Goal: Transaction & Acquisition: Purchase product/service

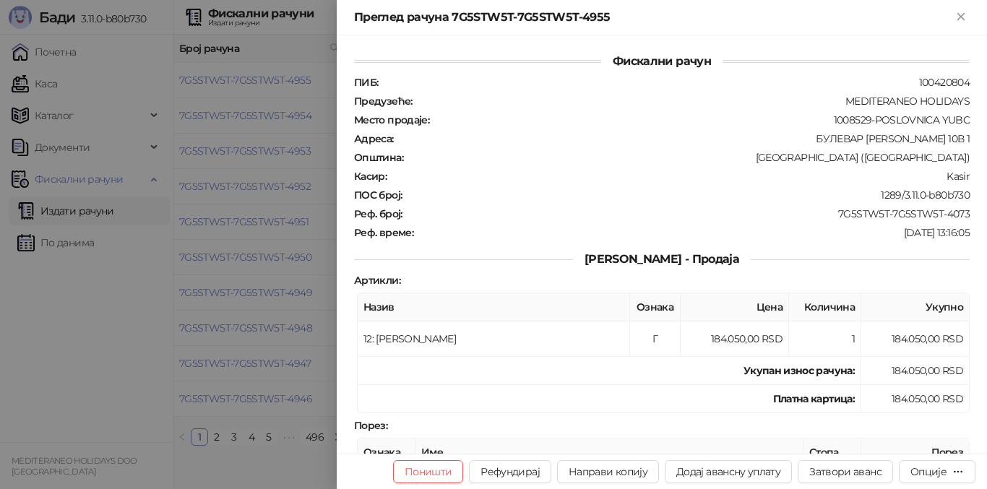
scroll to position [433, 0]
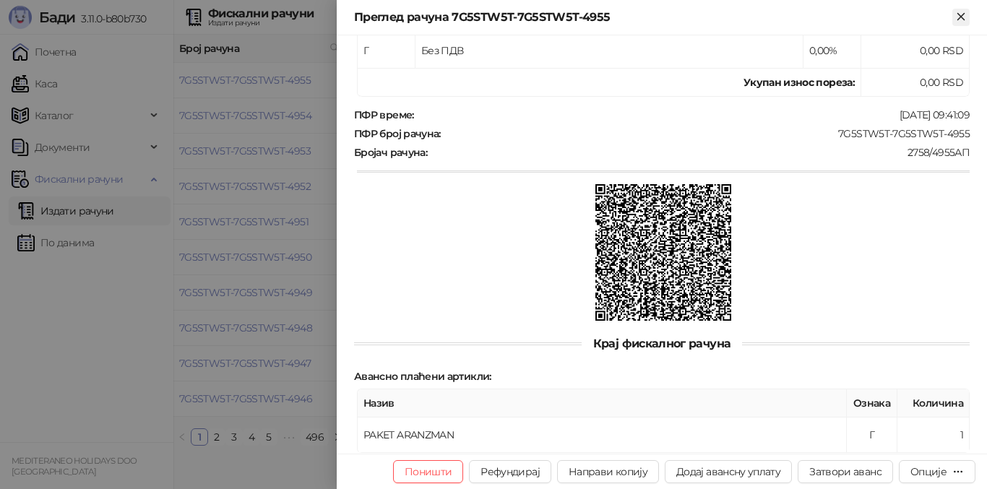
click at [954, 17] on icon "Close" at bounding box center [960, 16] width 13 height 13
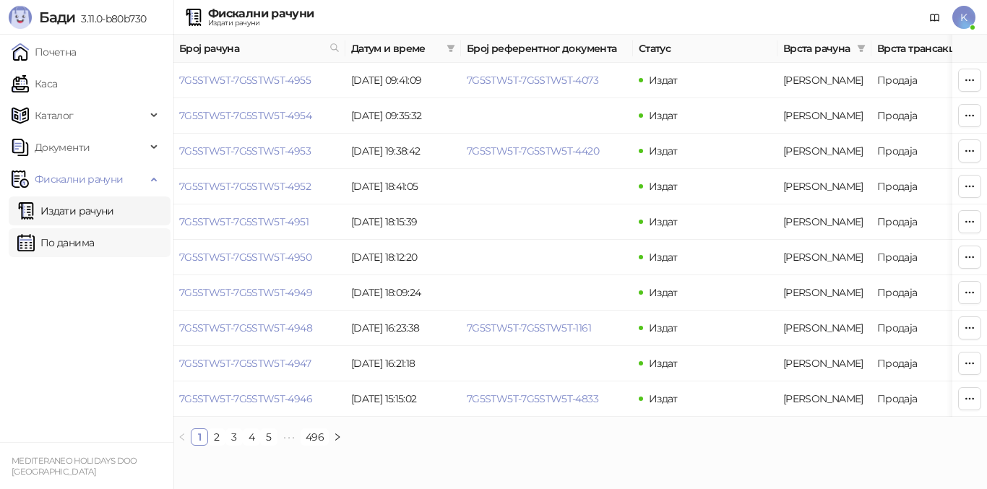
click at [79, 240] on link "По данима" at bounding box center [55, 242] width 77 height 29
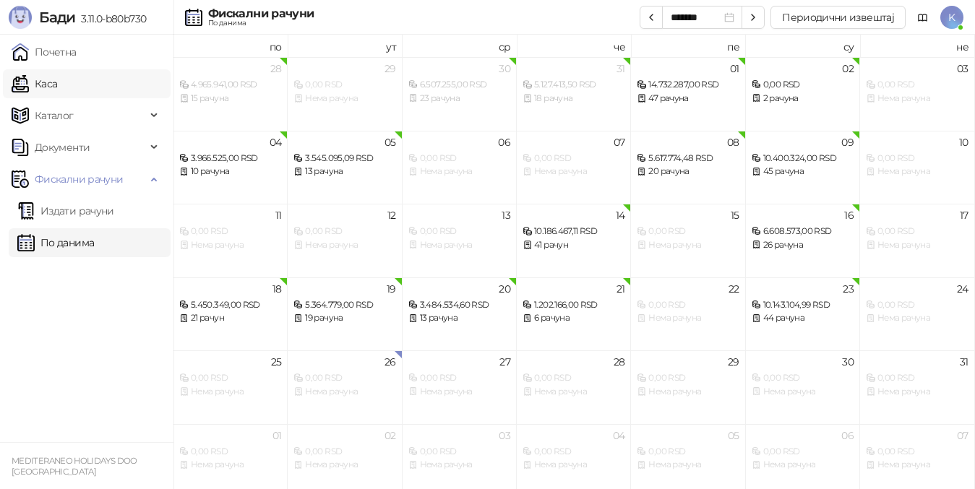
click at [57, 87] on link "Каса" at bounding box center [35, 83] width 46 height 29
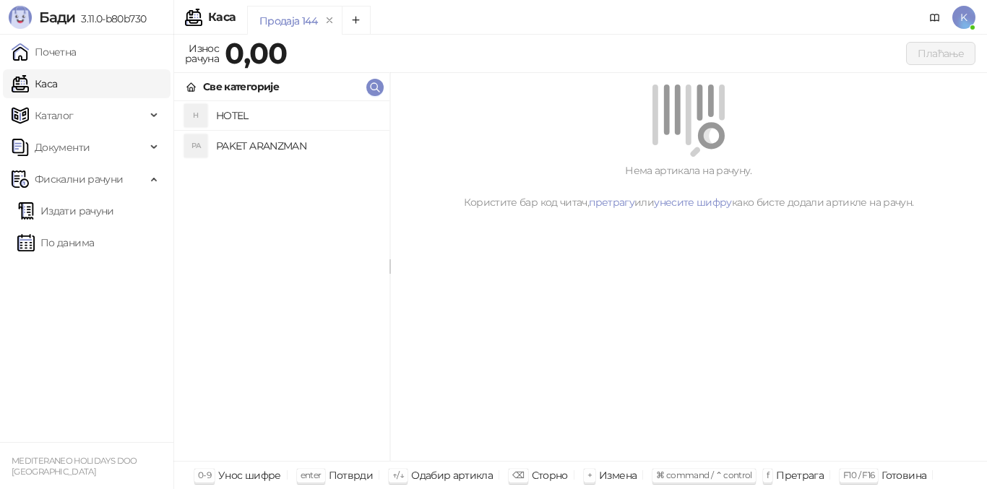
click at [254, 144] on h4 "PAKET ARANZMAN" at bounding box center [297, 145] width 162 height 23
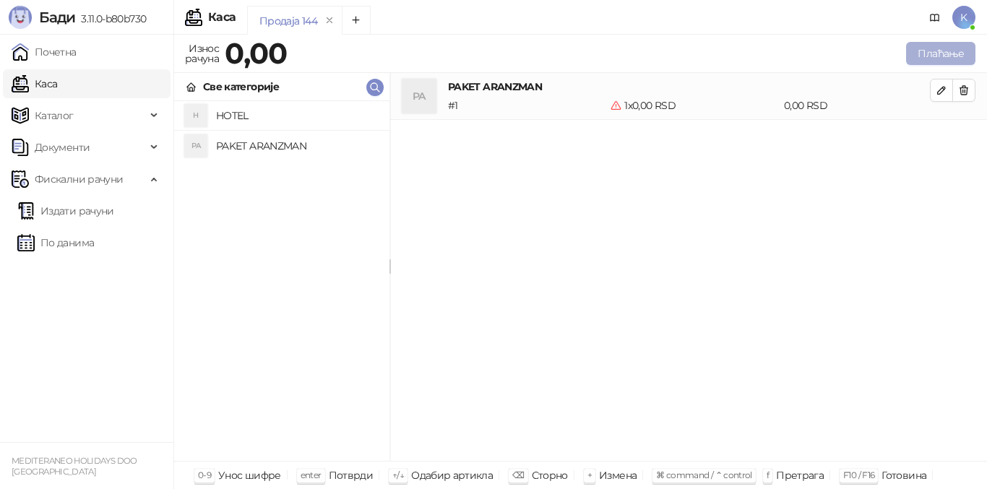
click at [949, 54] on button "Плаћање" at bounding box center [940, 53] width 69 height 23
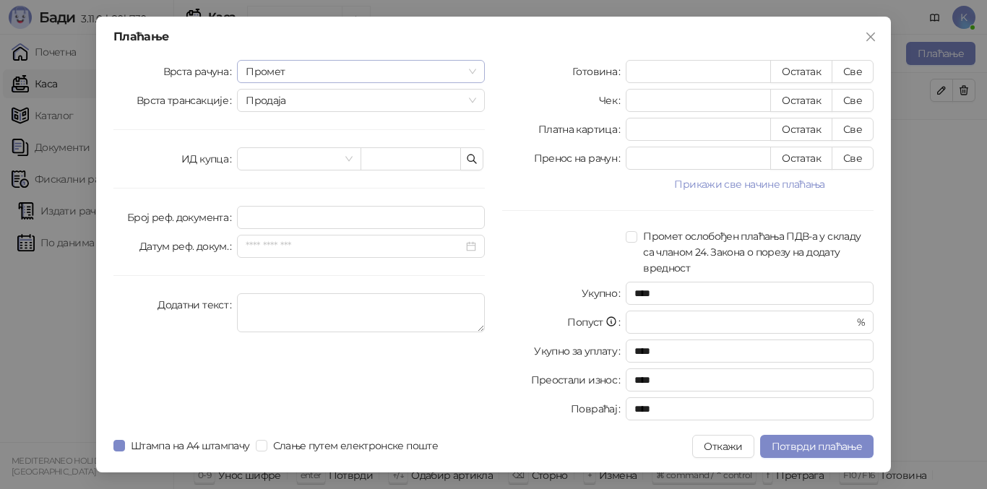
click at [269, 74] on span "Промет" at bounding box center [361, 72] width 230 height 22
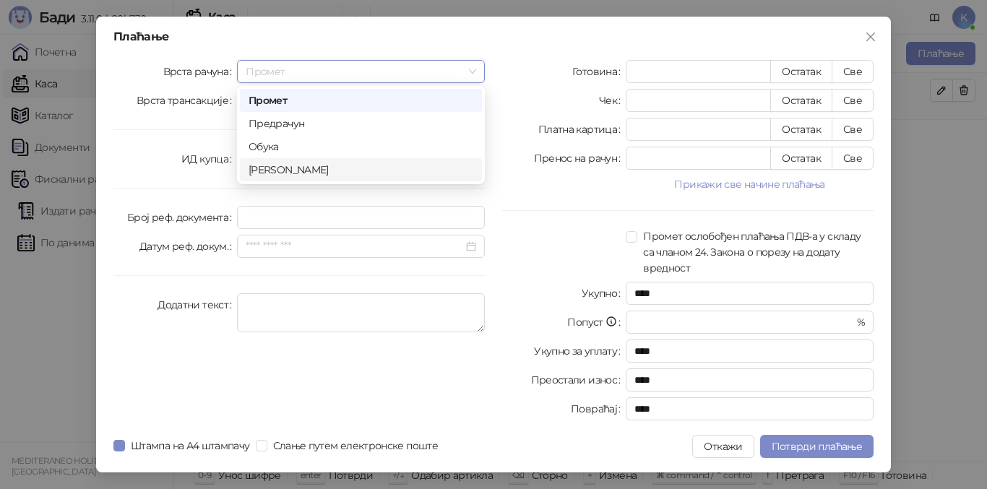
click at [271, 164] on div "[PERSON_NAME]" at bounding box center [361, 170] width 225 height 16
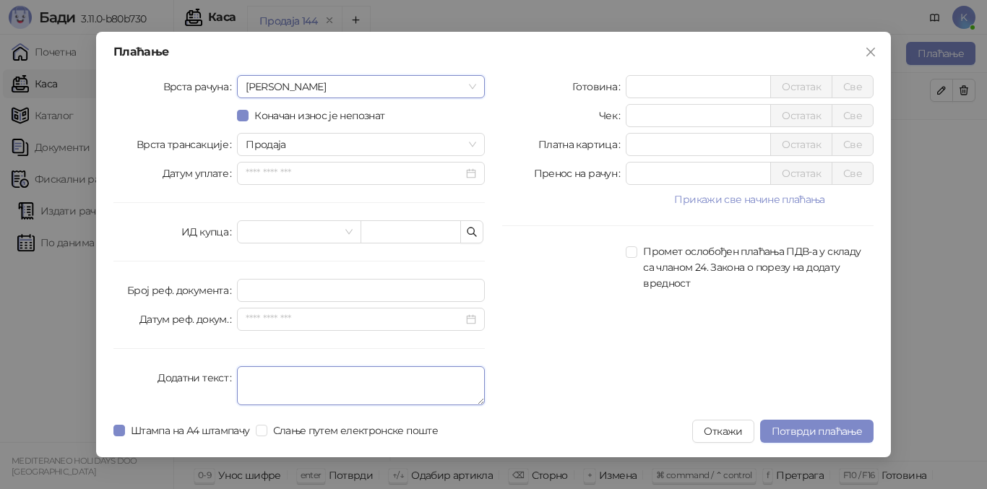
drag, startPoint x: 254, startPoint y: 389, endPoint x: 280, endPoint y: 391, distance: 26.8
click at [254, 389] on textarea "Додатни текст" at bounding box center [361, 385] width 248 height 39
type textarea "*********"
click at [554, 340] on div "Готовина * Остатак Све Чек * Остатак Све Платна картица * Остатак Све Пренос на…" at bounding box center [687, 243] width 389 height 336
drag, startPoint x: 632, startPoint y: 144, endPoint x: 646, endPoint y: 129, distance: 21.0
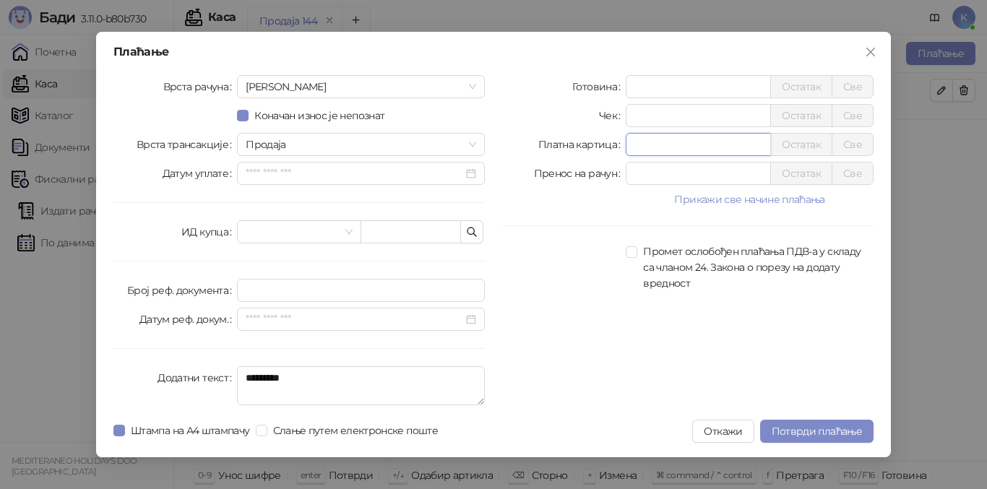
click at [643, 136] on input "*" at bounding box center [698, 145] width 144 height 22
type input "******"
click at [785, 430] on span "Потврди плаћање" at bounding box center [817, 431] width 90 height 13
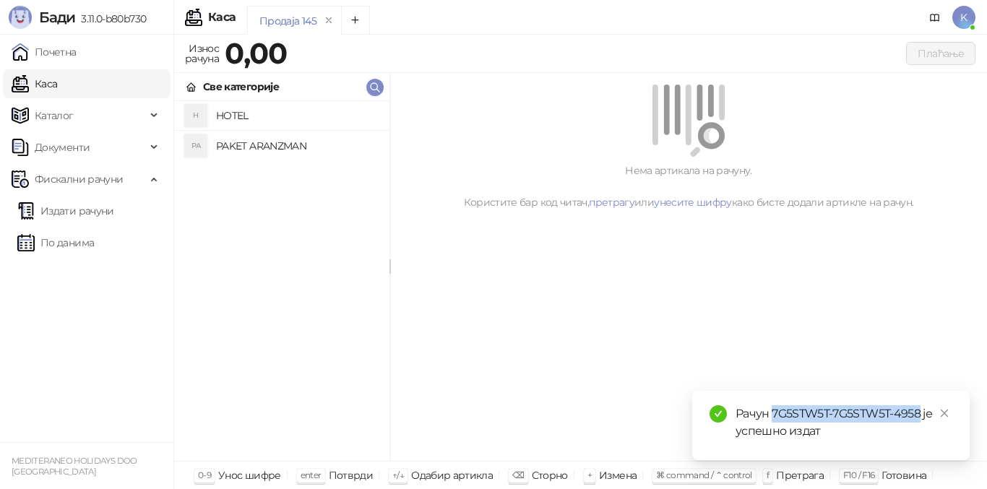
drag, startPoint x: 772, startPoint y: 413, endPoint x: 918, endPoint y: 413, distance: 145.9
click at [918, 413] on div "Рачун 7G5STW5T-7G5STW5T-4958 је успешно издат" at bounding box center [843, 422] width 217 height 35
copy div "7G5STW5T-7G5STW5T-4958"
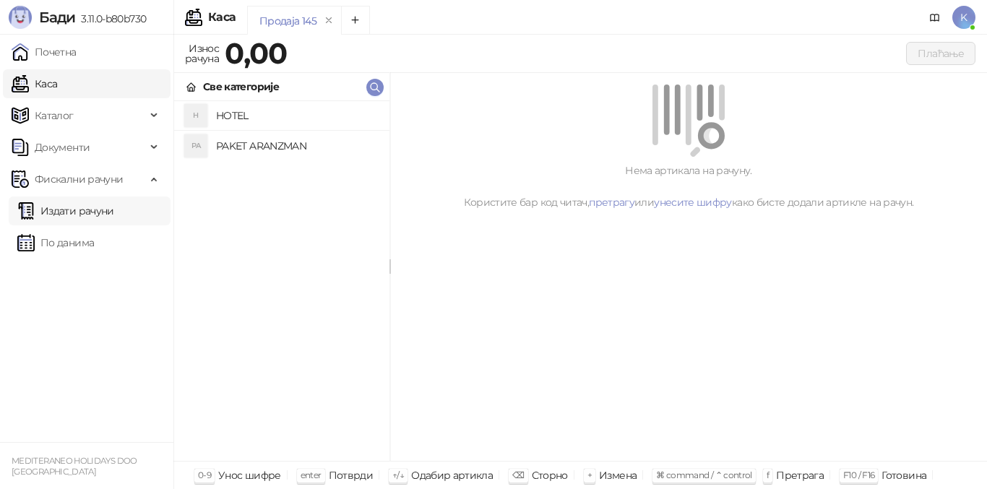
click at [79, 211] on link "Издати рачуни" at bounding box center [65, 211] width 97 height 29
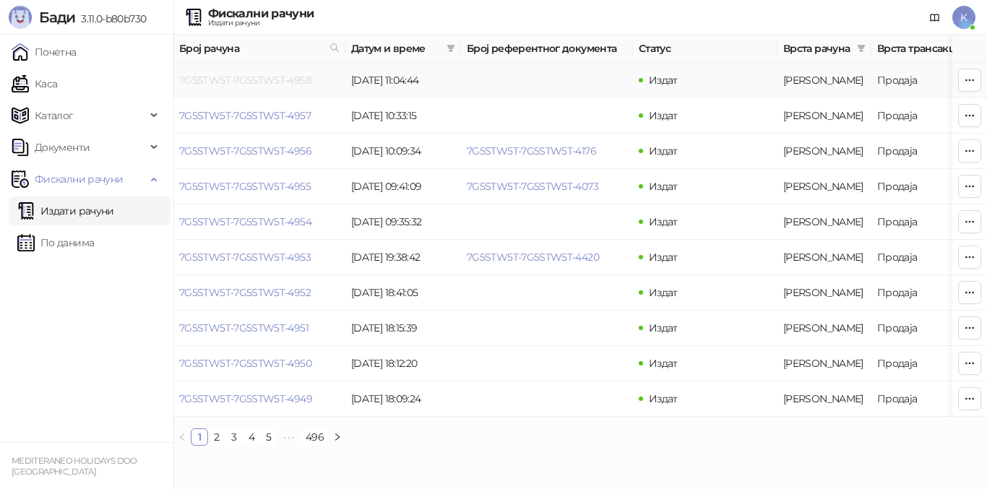
click at [243, 79] on link "7G5STW5T-7G5STW5T-4958" at bounding box center [245, 80] width 132 height 13
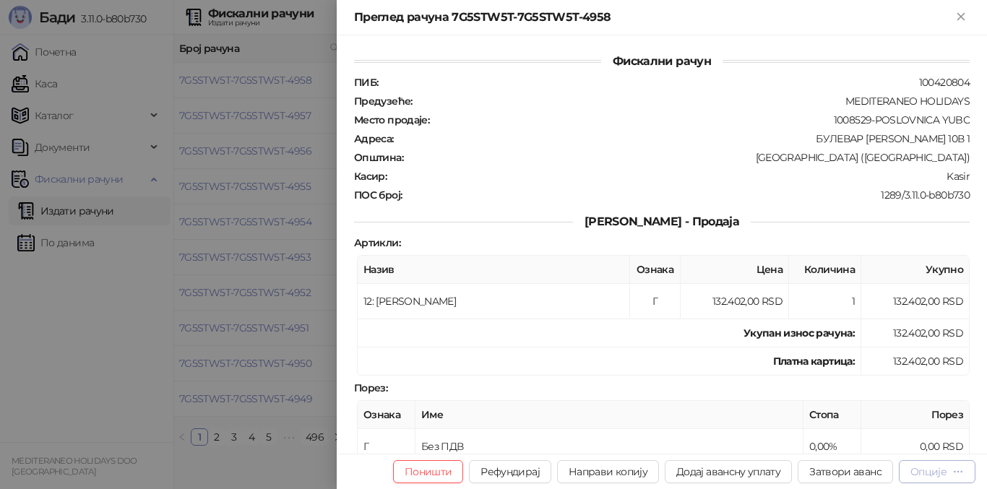
click at [928, 473] on div "Опције" at bounding box center [928, 471] width 36 height 13
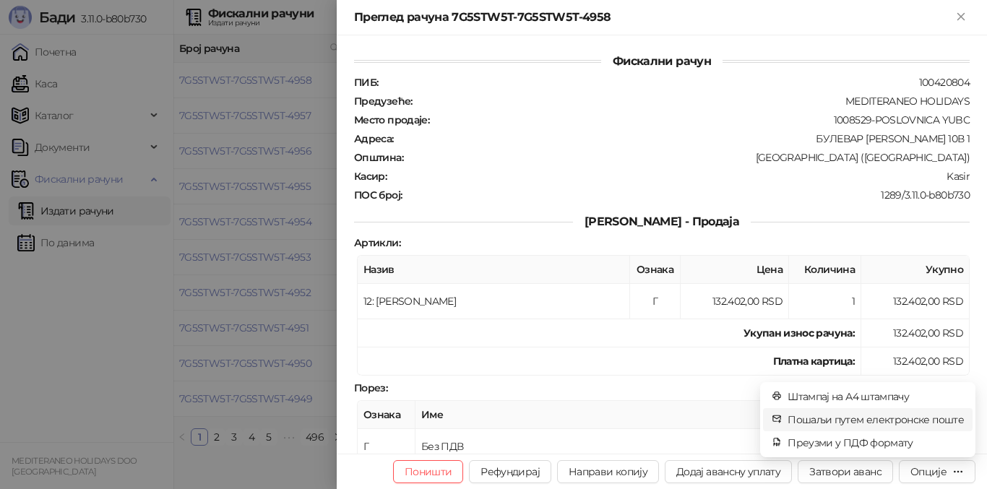
click at [861, 418] on span "Пошаљи путем електронске поште" at bounding box center [875, 420] width 176 height 16
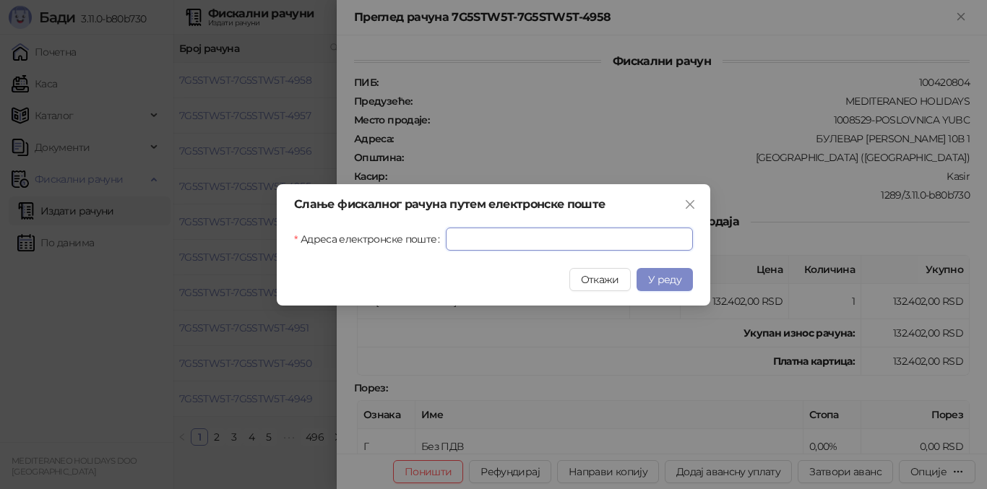
click at [449, 244] on input "Адреса електронске поште" at bounding box center [569, 239] width 247 height 23
paste input "**********"
type input "**********"
click at [675, 283] on span "У реду" at bounding box center [664, 279] width 33 height 13
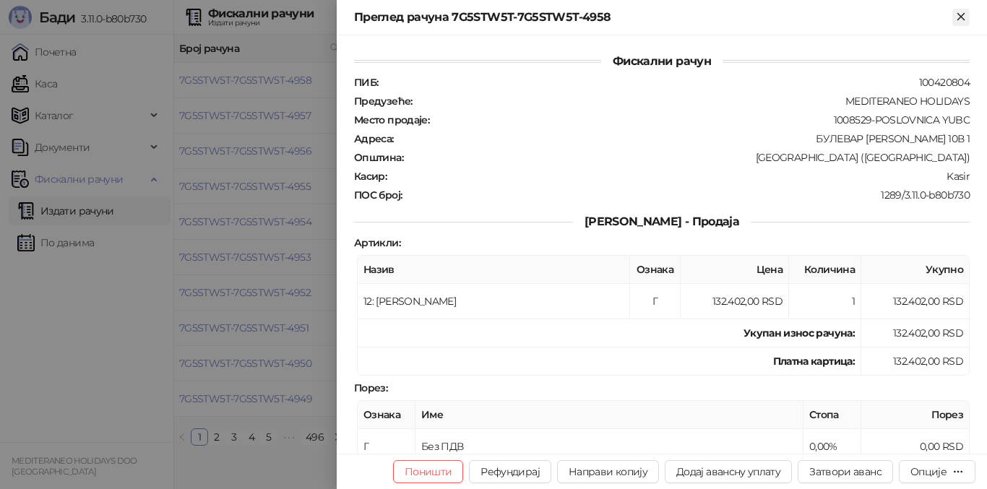
click at [954, 17] on icon "Close" at bounding box center [960, 16] width 13 height 13
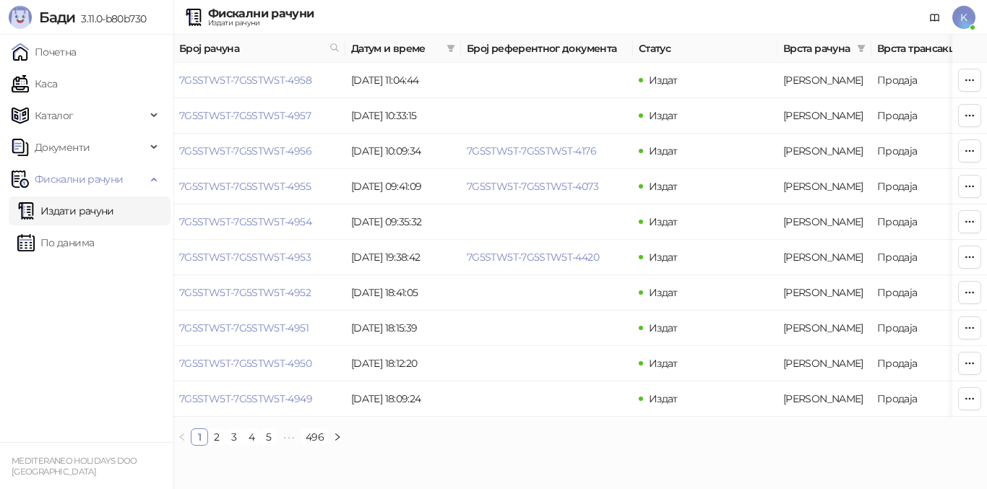
click at [103, 210] on link "Издати рачуни" at bounding box center [65, 211] width 97 height 29
click at [98, 208] on link "Издати рачуни" at bounding box center [65, 211] width 97 height 29
click at [57, 87] on link "Каса" at bounding box center [35, 83] width 46 height 29
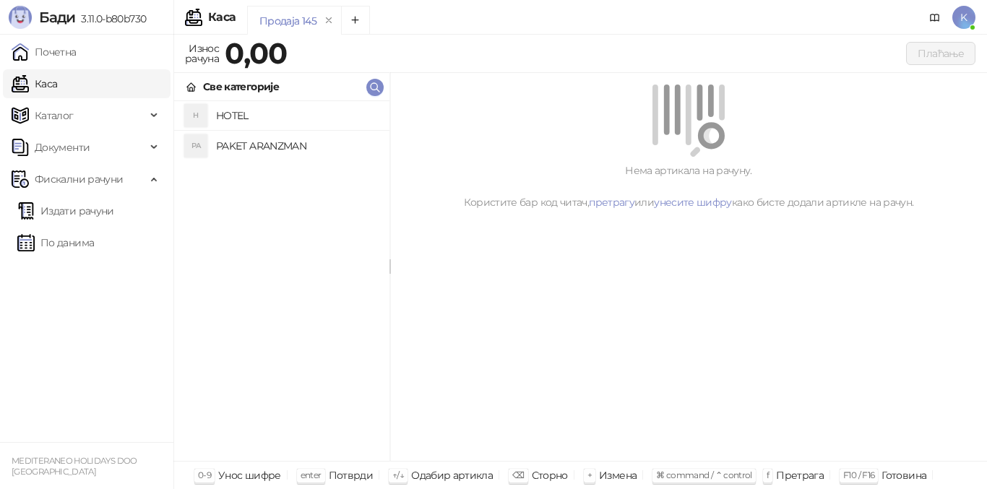
click at [272, 147] on h4 "PAKET ARANZMAN" at bounding box center [297, 145] width 162 height 23
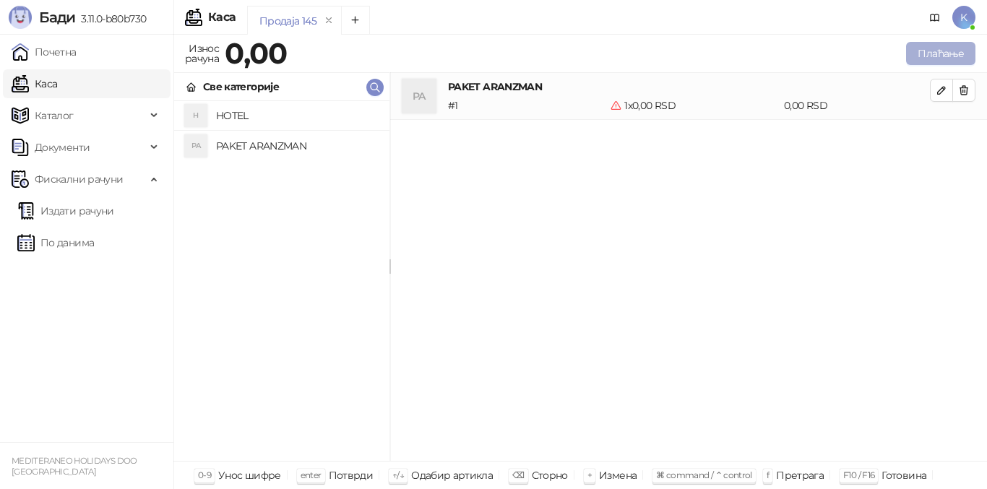
click at [936, 48] on button "Плаћање" at bounding box center [940, 53] width 69 height 23
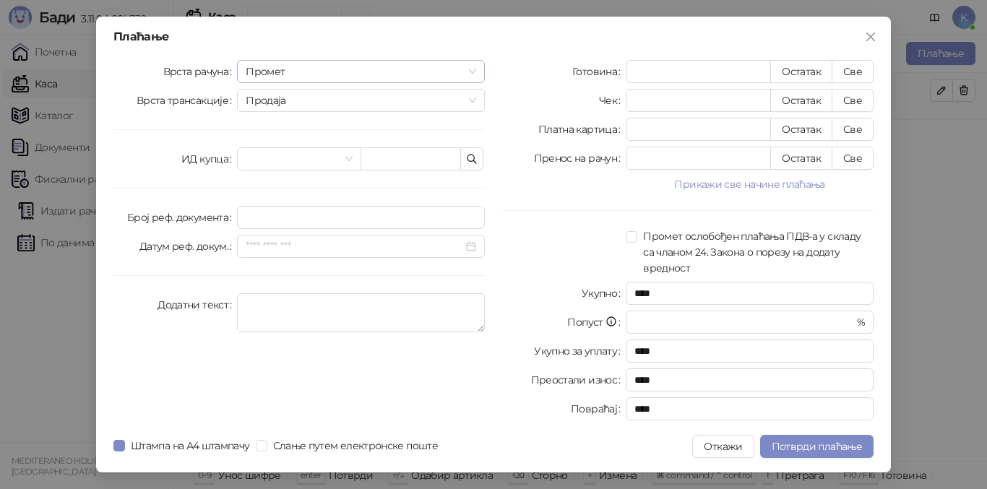
drag, startPoint x: 303, startPoint y: 70, endPoint x: 303, endPoint y: 79, distance: 8.7
click at [302, 70] on span "Промет" at bounding box center [361, 72] width 230 height 22
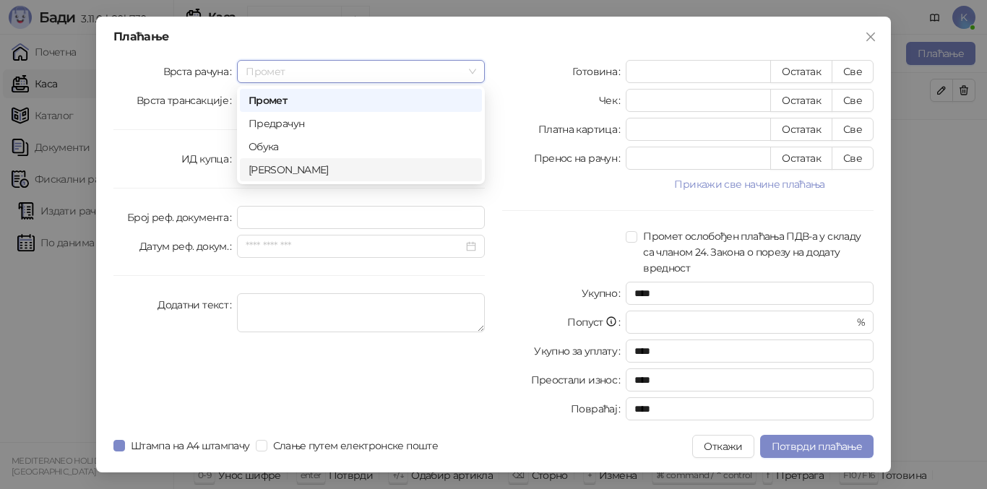
click at [275, 171] on div "[PERSON_NAME]" at bounding box center [361, 170] width 225 height 16
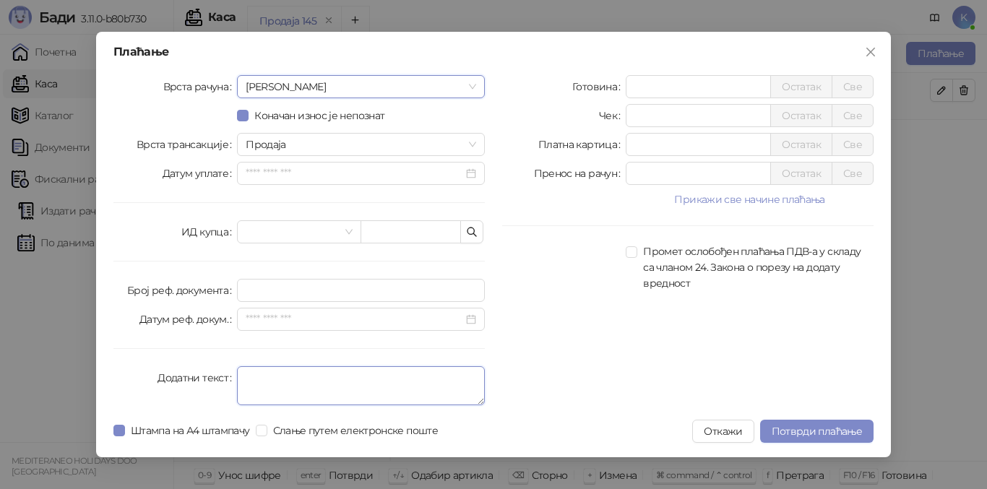
click at [251, 379] on textarea "Додатни текст" at bounding box center [361, 385] width 248 height 39
type textarea "*********"
drag, startPoint x: 555, startPoint y: 335, endPoint x: 572, endPoint y: 335, distance: 17.3
click at [556, 335] on div "Готовина * Остатак Све Чек * Остатак Све Платна картица * Остатак Све Пренос на…" at bounding box center [687, 243] width 389 height 336
click at [634, 115] on input "*" at bounding box center [698, 116] width 144 height 22
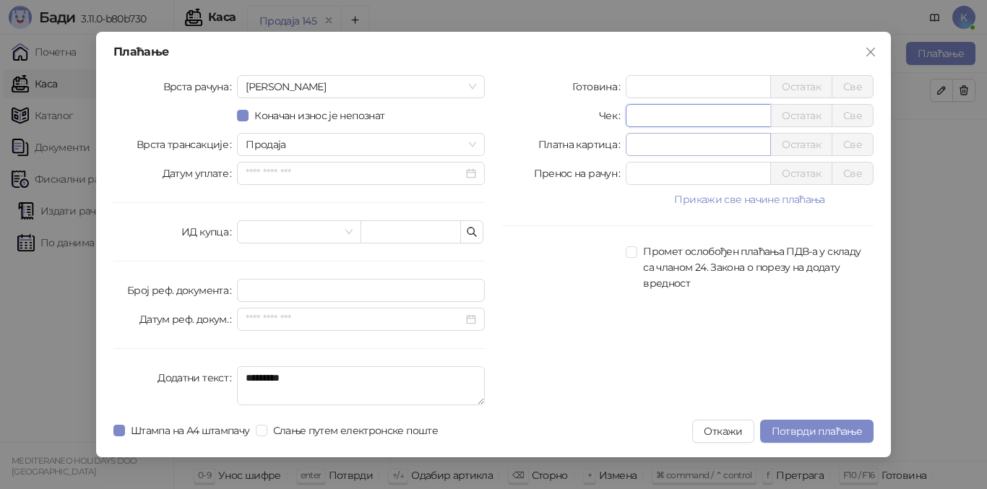
type input "*****"
click at [631, 144] on input "*" at bounding box center [698, 145] width 144 height 22
click at [633, 87] on input "*" at bounding box center [698, 87] width 144 height 22
type input "*****"
click at [553, 289] on div at bounding box center [564, 267] width 124 height 48
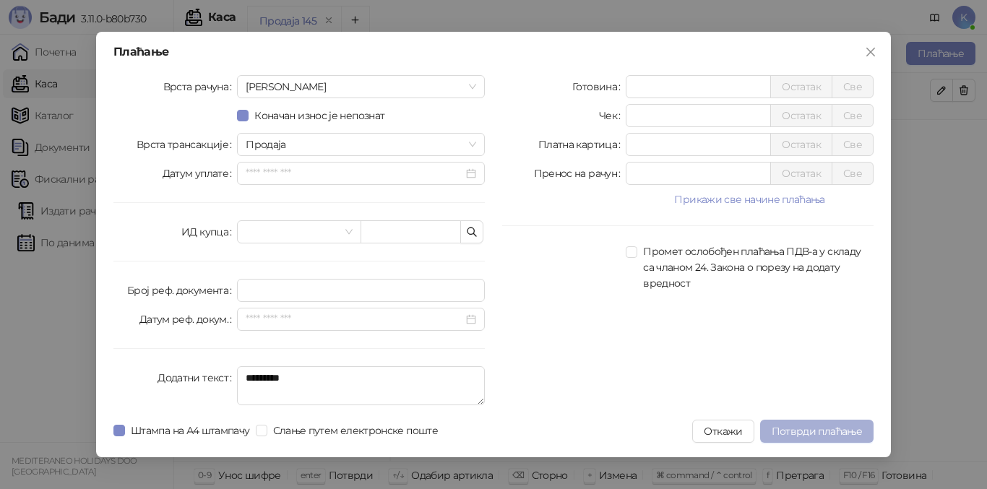
click at [846, 433] on span "Потврди плаћање" at bounding box center [817, 431] width 90 height 13
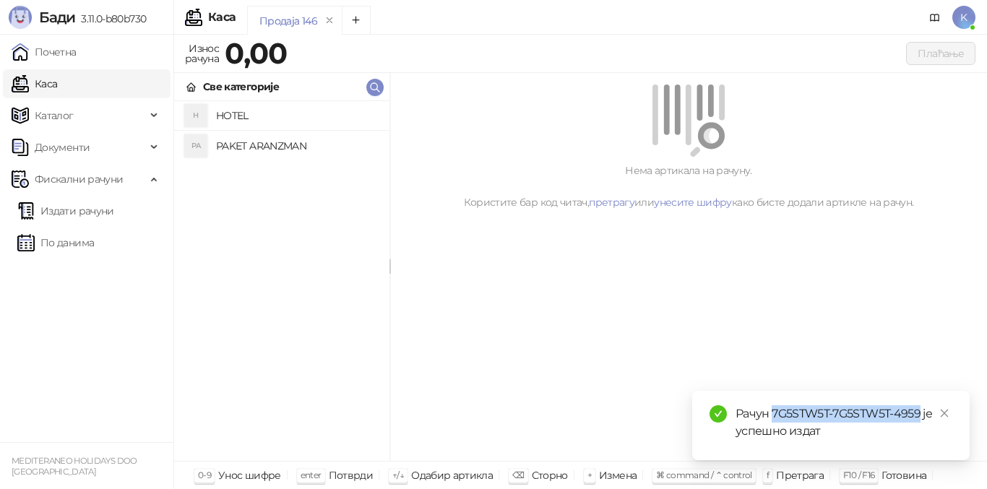
drag, startPoint x: 777, startPoint y: 412, endPoint x: 918, endPoint y: 415, distance: 141.6
click at [918, 415] on div "Рачун 7G5STW5T-7G5STW5T-4959 је успешно издат" at bounding box center [843, 422] width 217 height 35
copy div "7G5STW5T-7G5STW5T-4959"
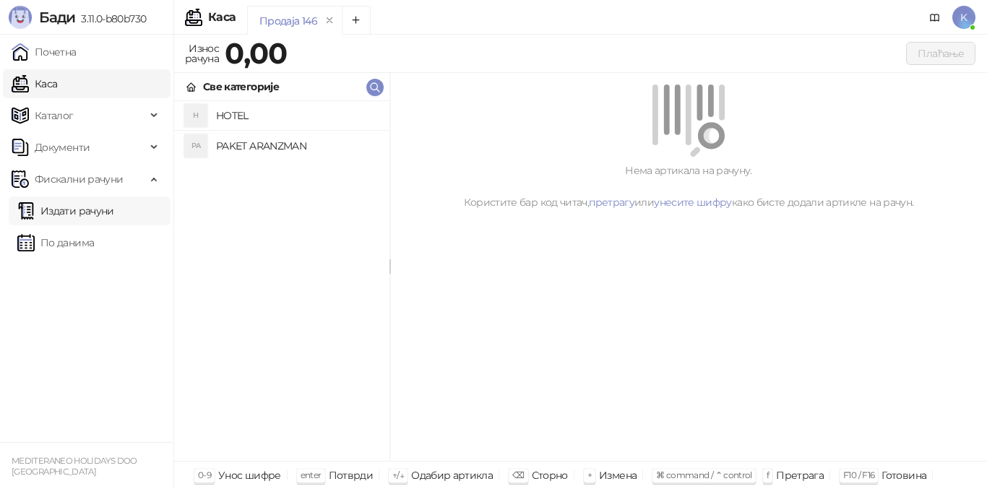
click at [114, 210] on link "Издати рачуни" at bounding box center [65, 211] width 97 height 29
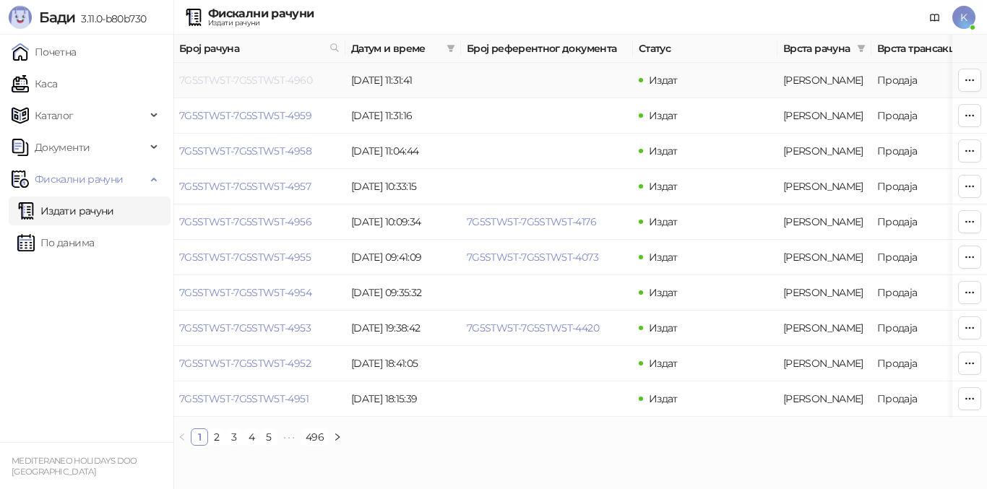
click at [259, 81] on link "7G5STW5T-7G5STW5T-4960" at bounding box center [245, 80] width 133 height 13
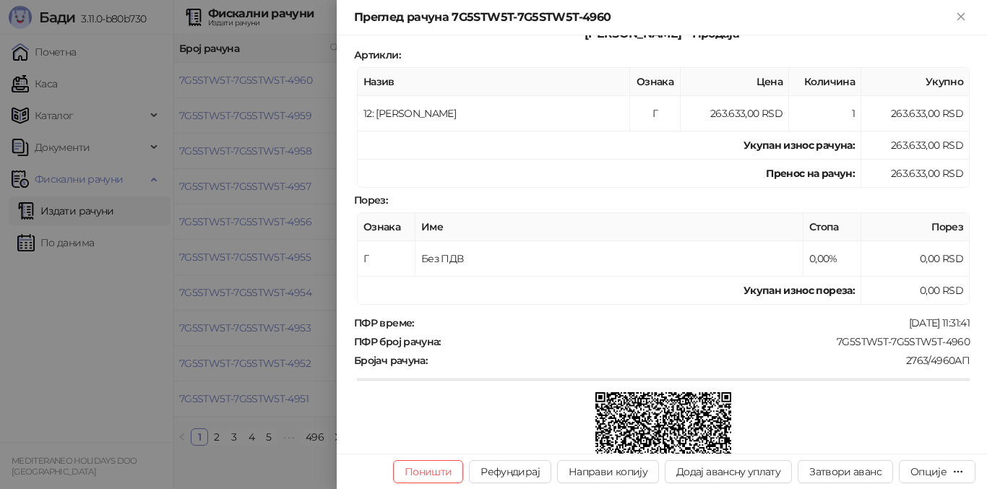
scroll to position [443, 0]
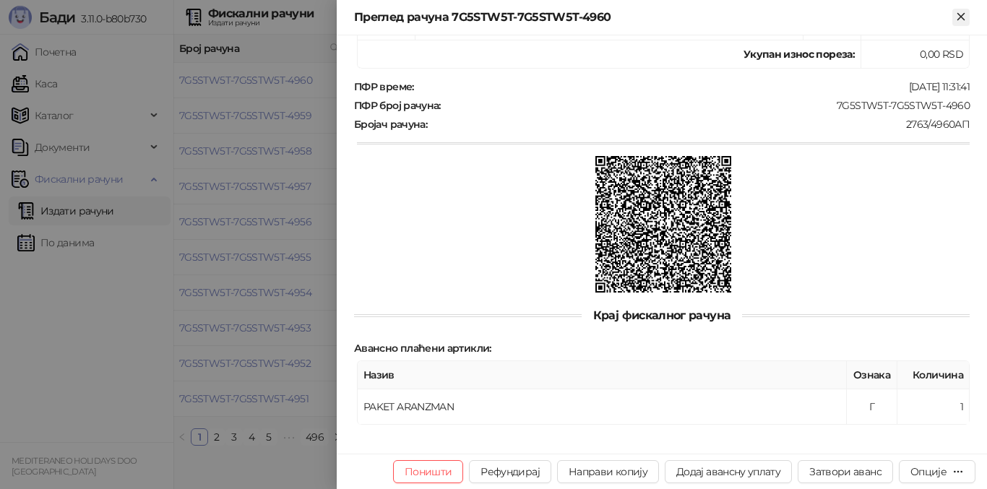
click at [959, 20] on icon "Close" at bounding box center [960, 16] width 13 height 13
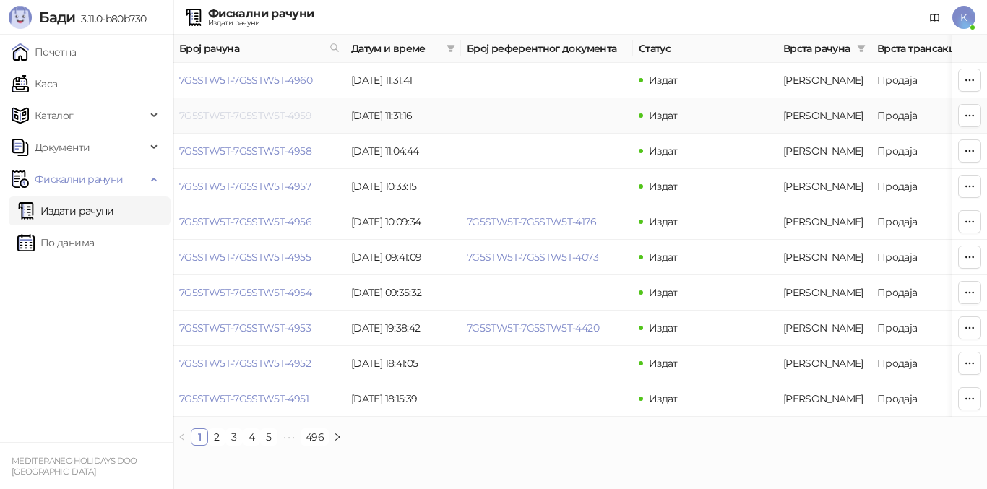
click at [252, 117] on link "7G5STW5T-7G5STW5T-4959" at bounding box center [245, 115] width 132 height 13
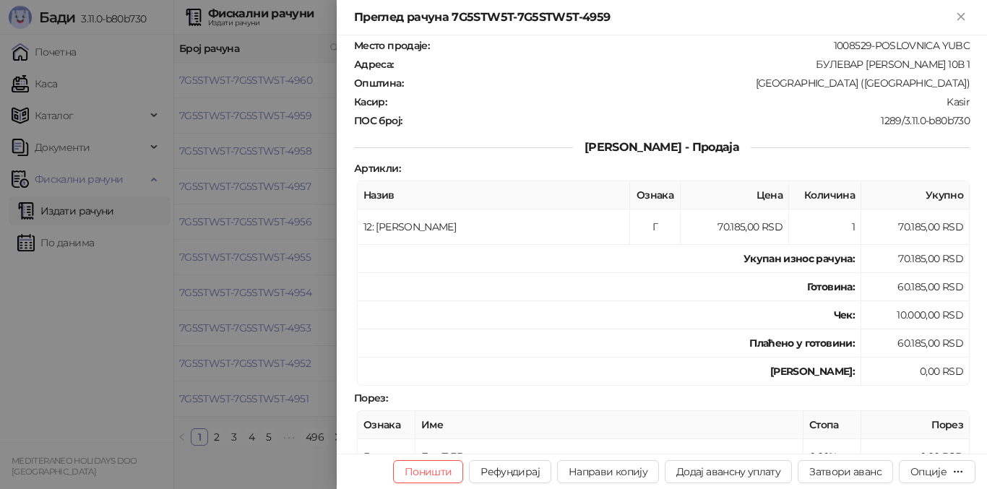
scroll to position [144, 0]
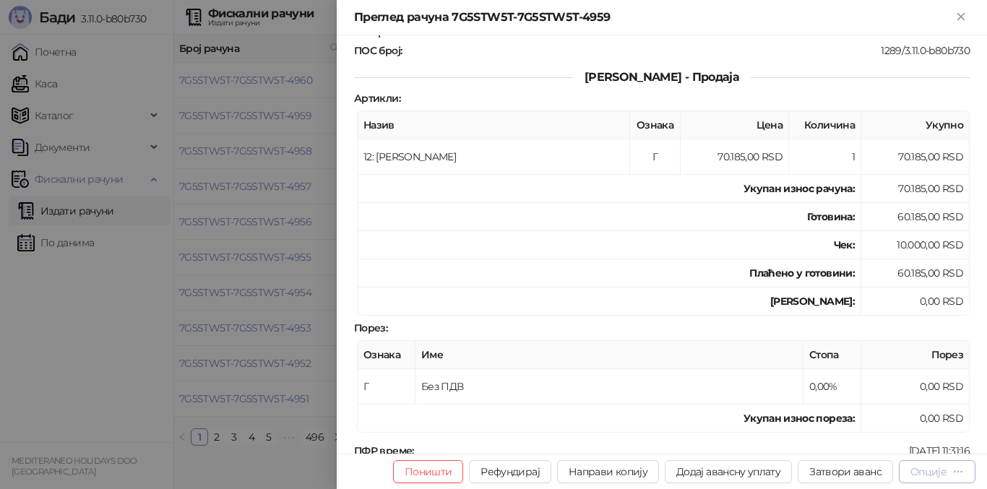
click at [941, 471] on div "Опције" at bounding box center [928, 471] width 36 height 13
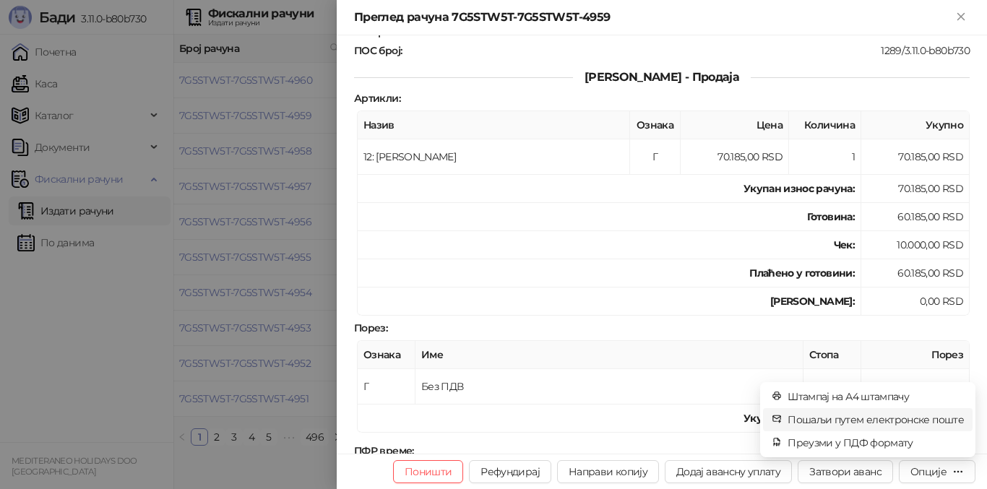
click at [892, 419] on span "Пошаљи путем електронске поште" at bounding box center [875, 420] width 176 height 16
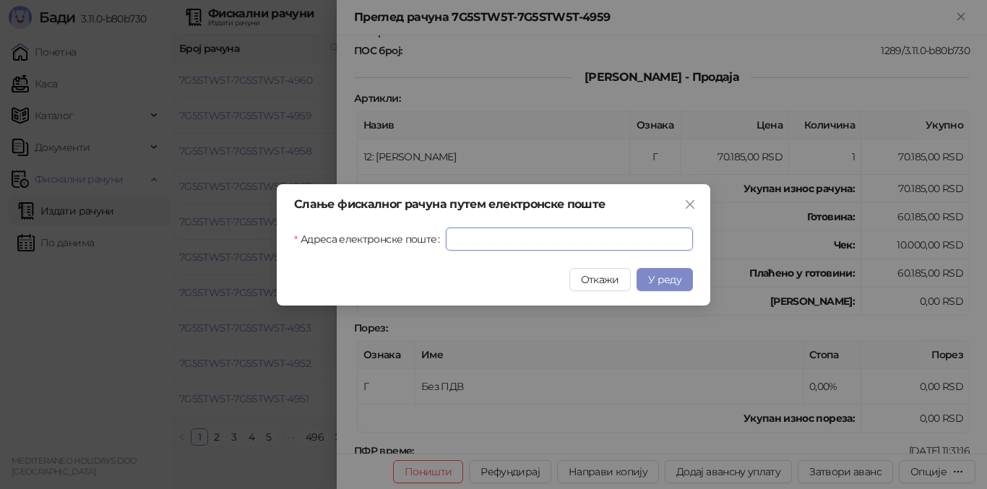
click at [451, 244] on input "Адреса електронске поште" at bounding box center [569, 239] width 247 height 23
paste input "**********"
type input "**********"
click at [672, 276] on span "У реду" at bounding box center [664, 279] width 33 height 13
